Goal: Book appointment/travel/reservation

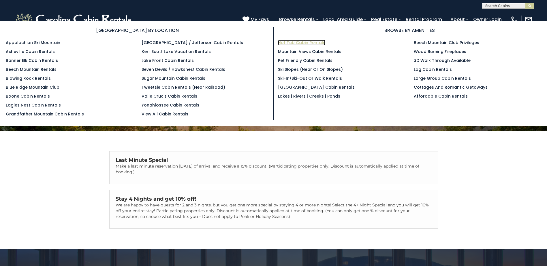
click at [307, 43] on link "Hot Tub Cabin Rentals" at bounding box center [301, 43] width 47 height 6
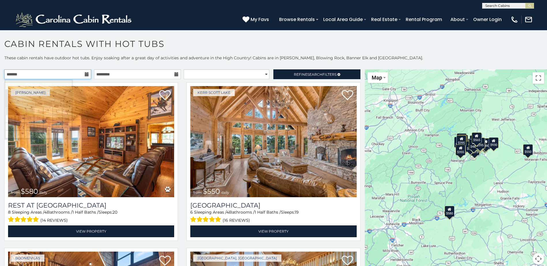
click at [74, 74] on input "text" at bounding box center [47, 74] width 87 height 10
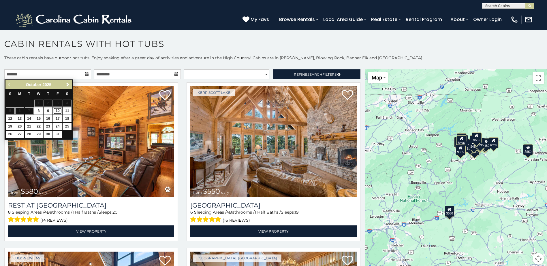
click at [57, 110] on link "10" at bounding box center [57, 111] width 9 height 7
type input "**********"
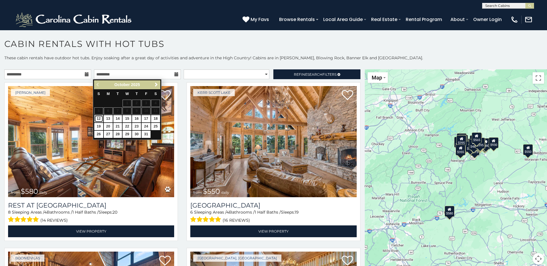
click at [97, 119] on link "12" at bounding box center [98, 118] width 9 height 7
type input "**********"
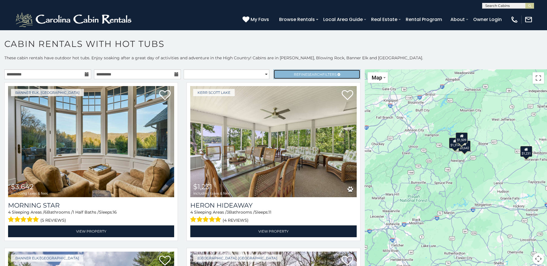
click at [300, 75] on span "Refine Search Filters" at bounding box center [315, 74] width 43 height 4
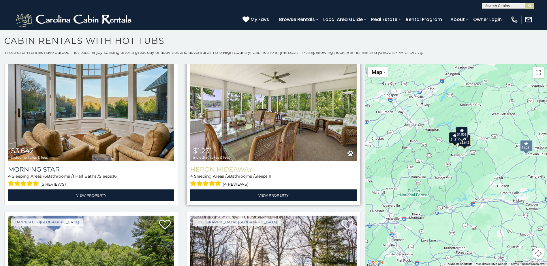
scroll to position [190, 0]
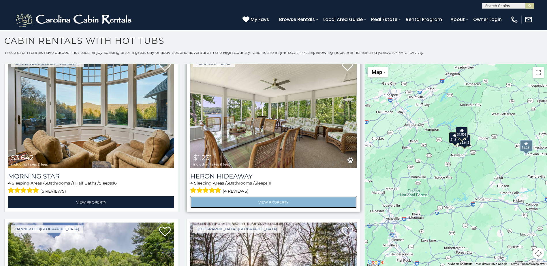
click at [282, 198] on link "View Property" at bounding box center [273, 203] width 166 height 12
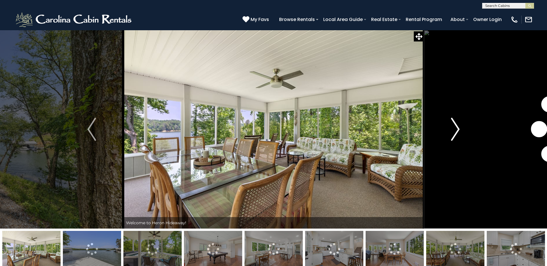
click at [459, 129] on img "Next" at bounding box center [455, 129] width 9 height 23
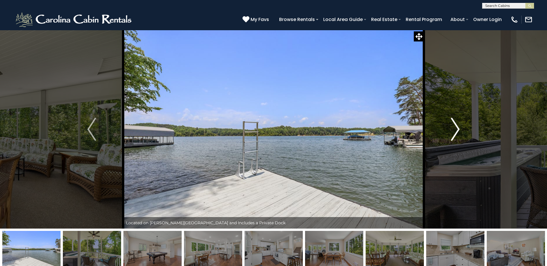
click at [457, 129] on img "Next" at bounding box center [455, 129] width 9 height 23
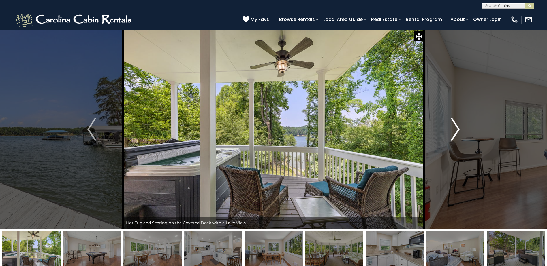
click at [457, 129] on img "Next" at bounding box center [455, 129] width 9 height 23
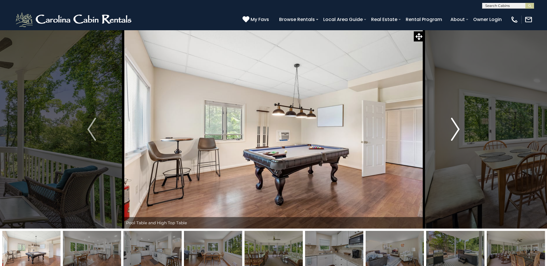
click at [457, 129] on img "Next" at bounding box center [455, 129] width 9 height 23
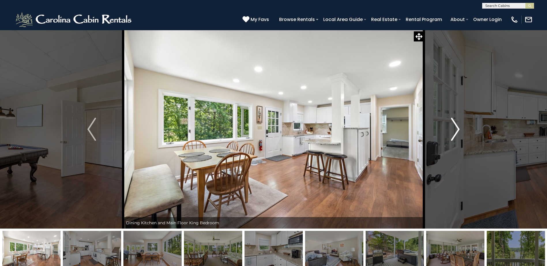
click at [457, 129] on img "Next" at bounding box center [455, 129] width 9 height 23
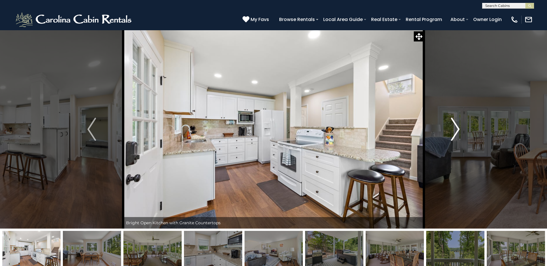
click at [457, 129] on img "Next" at bounding box center [455, 129] width 9 height 23
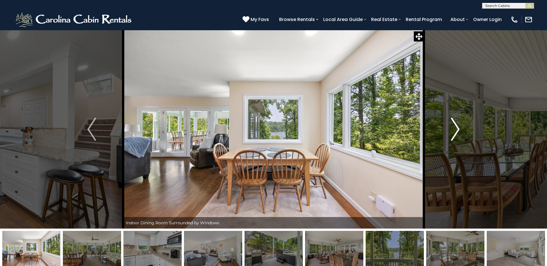
click at [457, 129] on img "Next" at bounding box center [455, 129] width 9 height 23
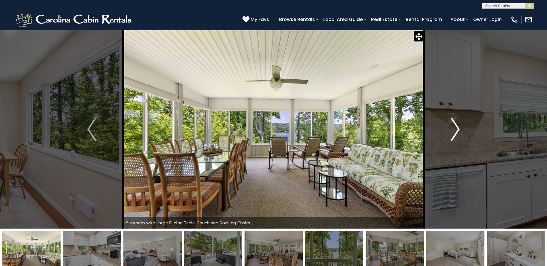
click at [457, 129] on img "Next" at bounding box center [455, 129] width 9 height 23
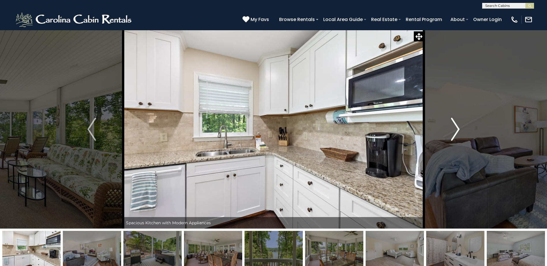
click at [457, 129] on img "Next" at bounding box center [455, 129] width 9 height 23
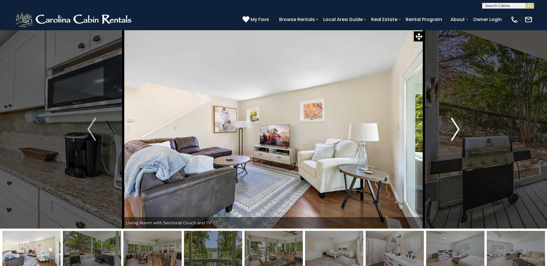
click at [457, 129] on img "Next" at bounding box center [455, 129] width 9 height 23
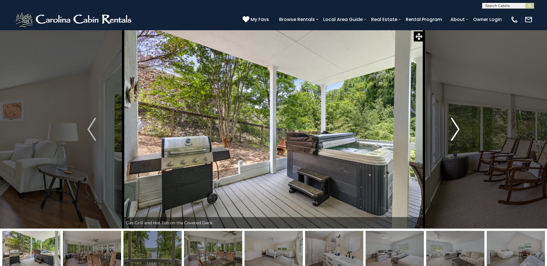
click at [457, 129] on img "Next" at bounding box center [455, 129] width 9 height 23
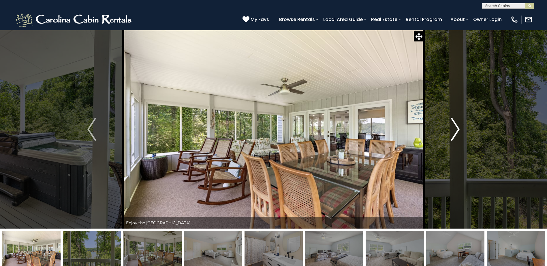
click at [457, 129] on img "Next" at bounding box center [455, 129] width 9 height 23
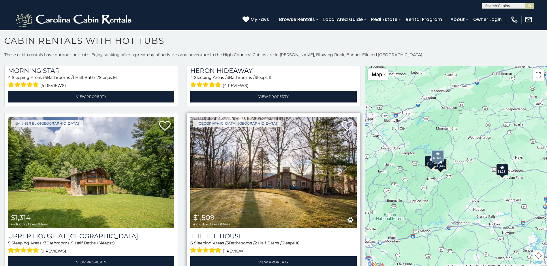
scroll to position [139, 0]
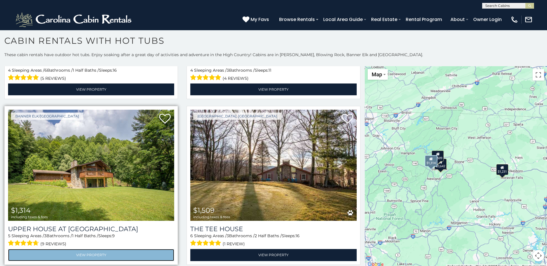
click at [101, 251] on link "View Property" at bounding box center [91, 255] width 166 height 12
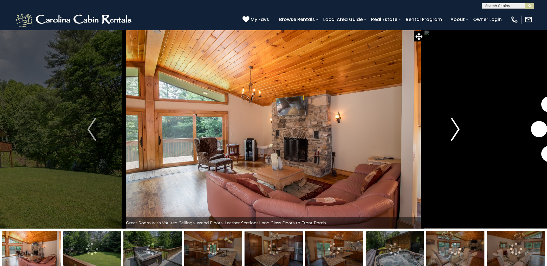
click at [457, 129] on img "Next" at bounding box center [455, 129] width 9 height 23
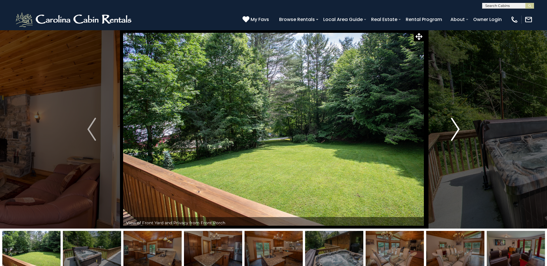
click at [457, 129] on img "Next" at bounding box center [455, 129] width 9 height 23
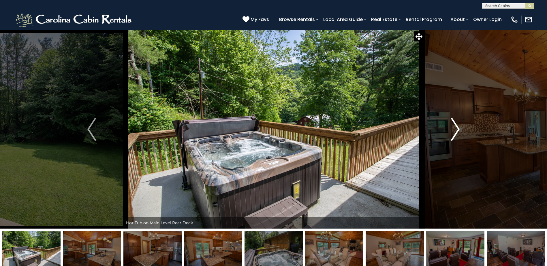
click at [457, 129] on img "Next" at bounding box center [455, 129] width 9 height 23
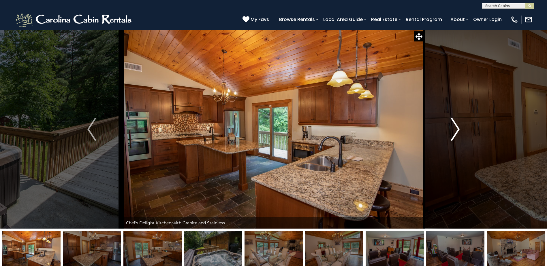
click at [457, 129] on img "Next" at bounding box center [455, 129] width 9 height 23
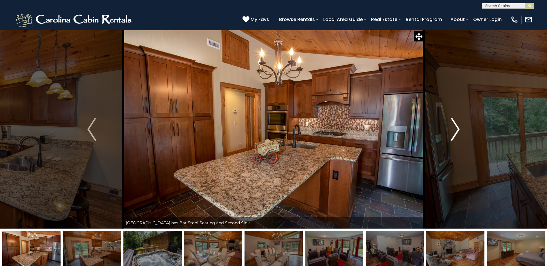
click at [457, 129] on img "Next" at bounding box center [455, 129] width 9 height 23
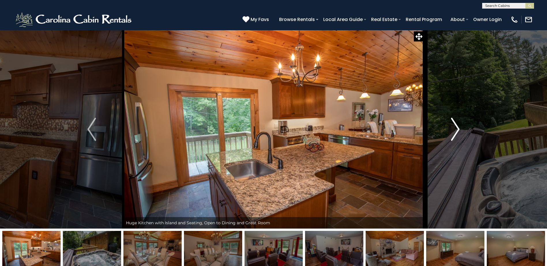
click at [457, 129] on img "Next" at bounding box center [455, 129] width 9 height 23
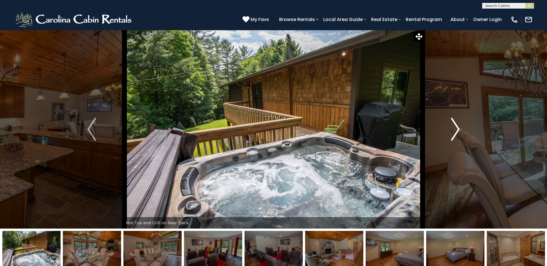
click at [457, 129] on img "Next" at bounding box center [455, 129] width 9 height 23
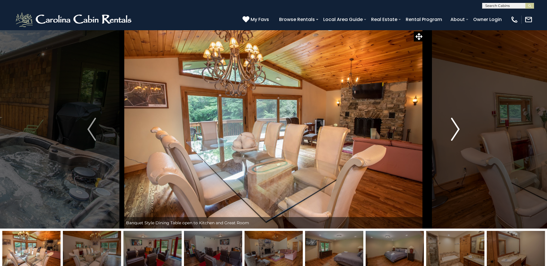
click at [457, 129] on img "Next" at bounding box center [455, 129] width 9 height 23
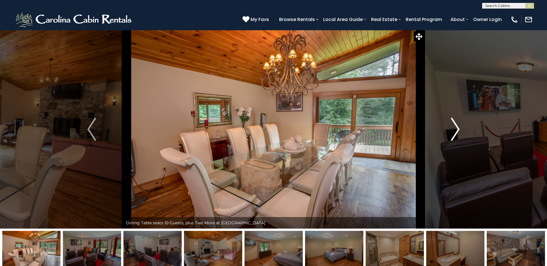
click at [457, 129] on img "Next" at bounding box center [455, 129] width 9 height 23
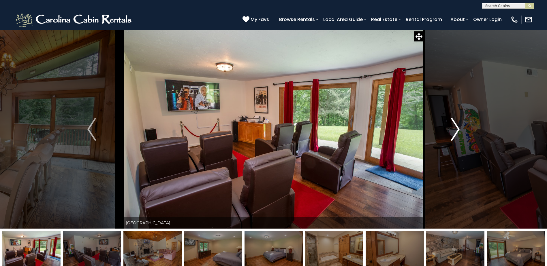
click at [457, 129] on img "Next" at bounding box center [455, 129] width 9 height 23
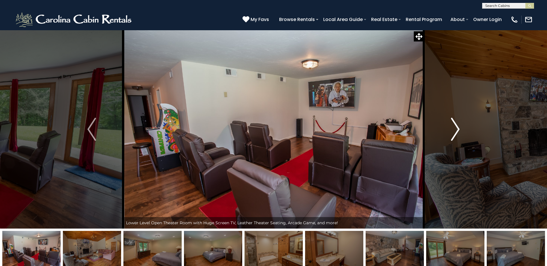
click at [457, 129] on img "Next" at bounding box center [455, 129] width 9 height 23
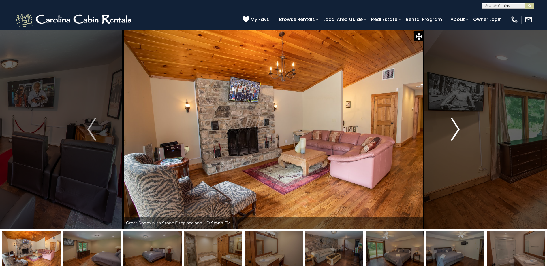
click at [457, 129] on img "Next" at bounding box center [455, 129] width 9 height 23
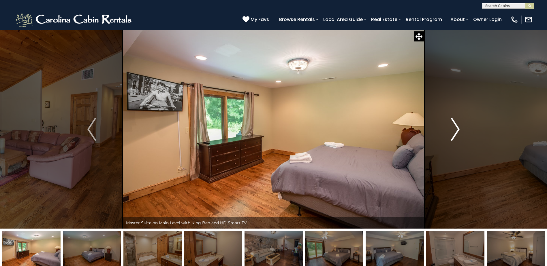
click at [457, 129] on img "Next" at bounding box center [455, 129] width 9 height 23
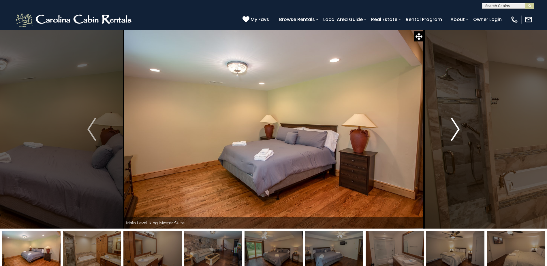
click at [457, 129] on img "Next" at bounding box center [455, 129] width 9 height 23
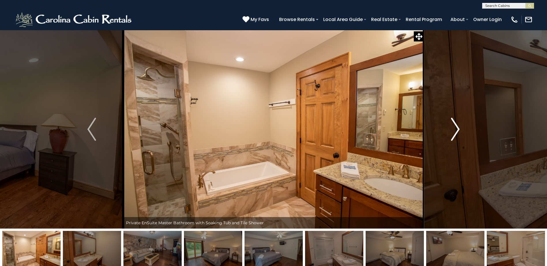
click at [457, 129] on img "Next" at bounding box center [455, 129] width 9 height 23
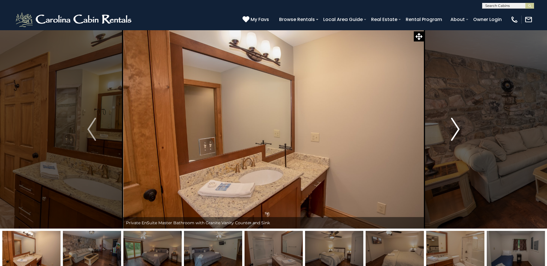
click at [457, 129] on img "Next" at bounding box center [455, 129] width 9 height 23
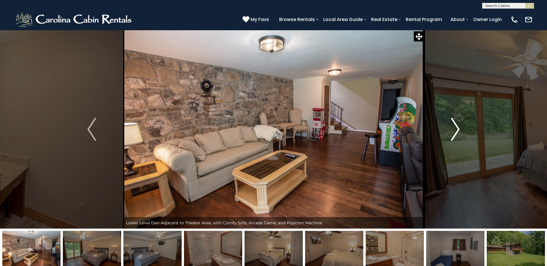
click at [457, 129] on img "Next" at bounding box center [455, 129] width 9 height 23
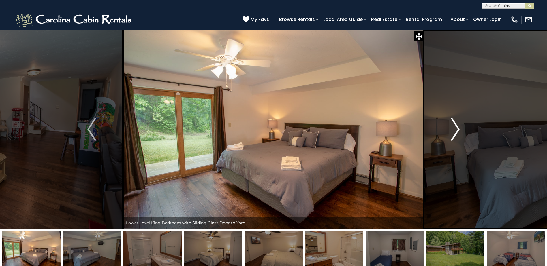
click at [457, 129] on img "Next" at bounding box center [455, 129] width 9 height 23
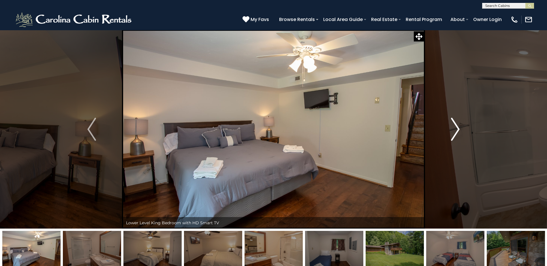
click at [457, 129] on img "Next" at bounding box center [455, 129] width 9 height 23
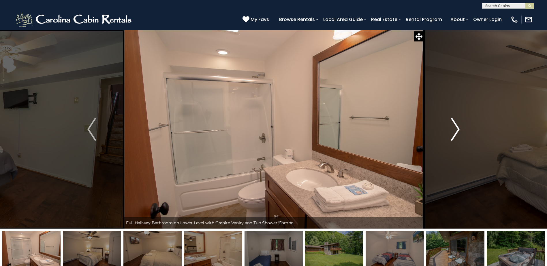
click at [457, 129] on img "Next" at bounding box center [455, 129] width 9 height 23
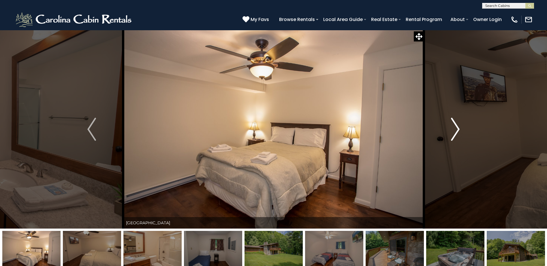
click at [457, 129] on img "Next" at bounding box center [455, 129] width 9 height 23
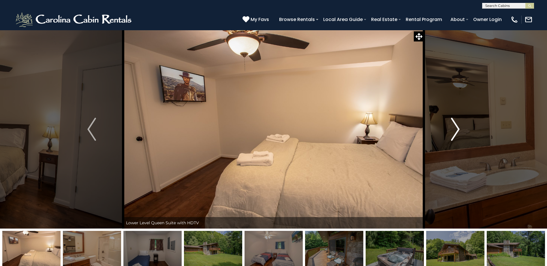
click at [457, 129] on img "Next" at bounding box center [455, 129] width 9 height 23
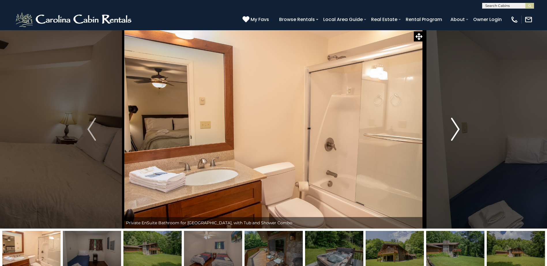
click at [456, 129] on img "Next" at bounding box center [455, 129] width 9 height 23
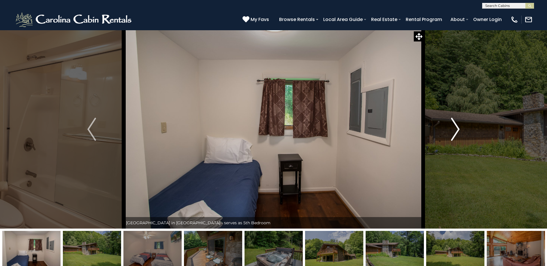
click at [456, 129] on img "Next" at bounding box center [455, 129] width 9 height 23
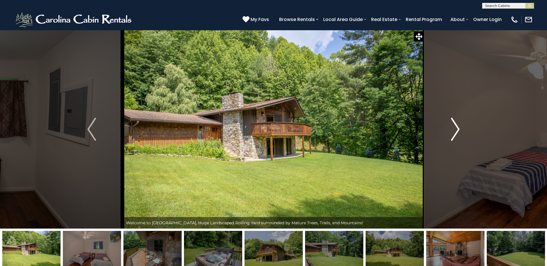
click at [457, 130] on img "Next" at bounding box center [455, 129] width 9 height 23
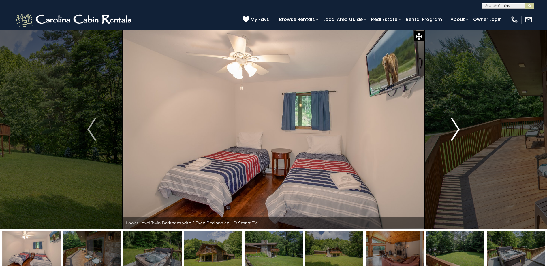
click at [457, 130] on img "Next" at bounding box center [455, 129] width 9 height 23
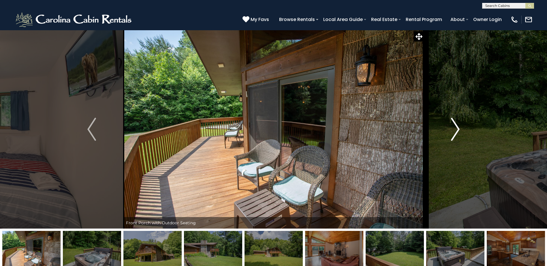
click at [457, 130] on img "Next" at bounding box center [455, 129] width 9 height 23
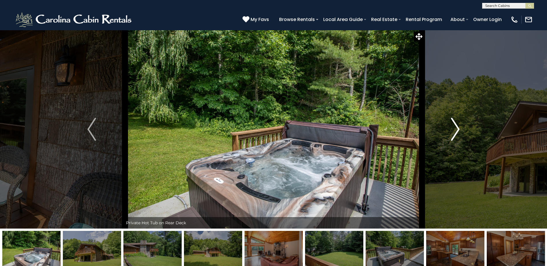
click at [459, 130] on img "Next" at bounding box center [455, 129] width 9 height 23
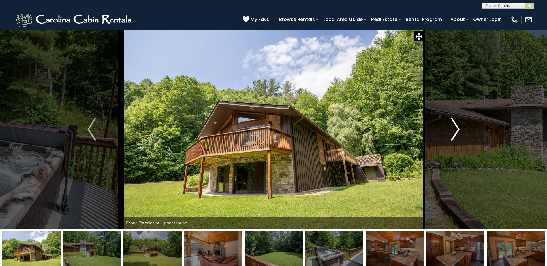
click at [458, 132] on img "Next" at bounding box center [455, 129] width 9 height 23
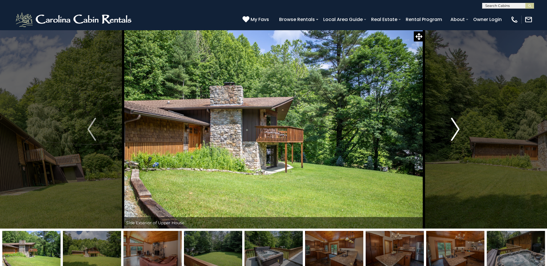
click at [456, 131] on img "Next" at bounding box center [455, 129] width 9 height 23
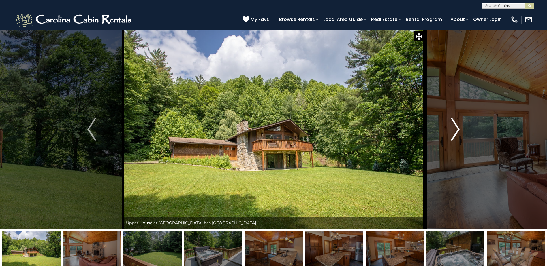
click at [456, 131] on img "Next" at bounding box center [455, 129] width 9 height 23
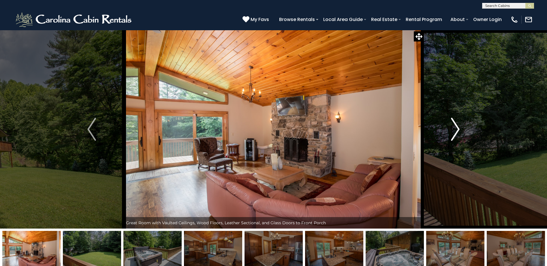
click at [456, 131] on img "Next" at bounding box center [455, 129] width 9 height 23
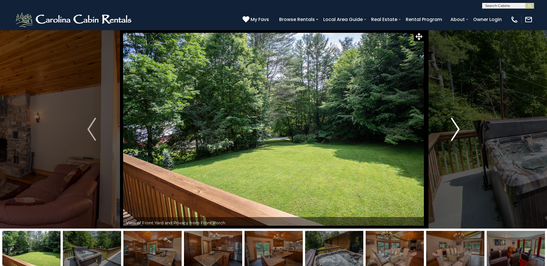
click at [456, 131] on img "Next" at bounding box center [455, 129] width 9 height 23
